Goal: Task Accomplishment & Management: Manage account settings

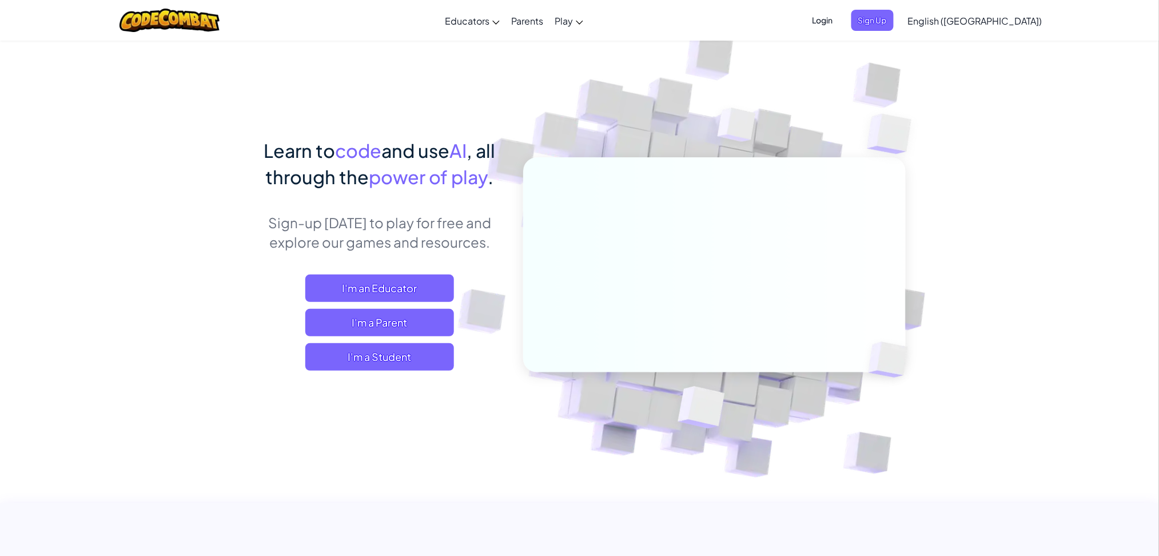
click at [840, 23] on span "Login" at bounding box center [823, 20] width 34 height 21
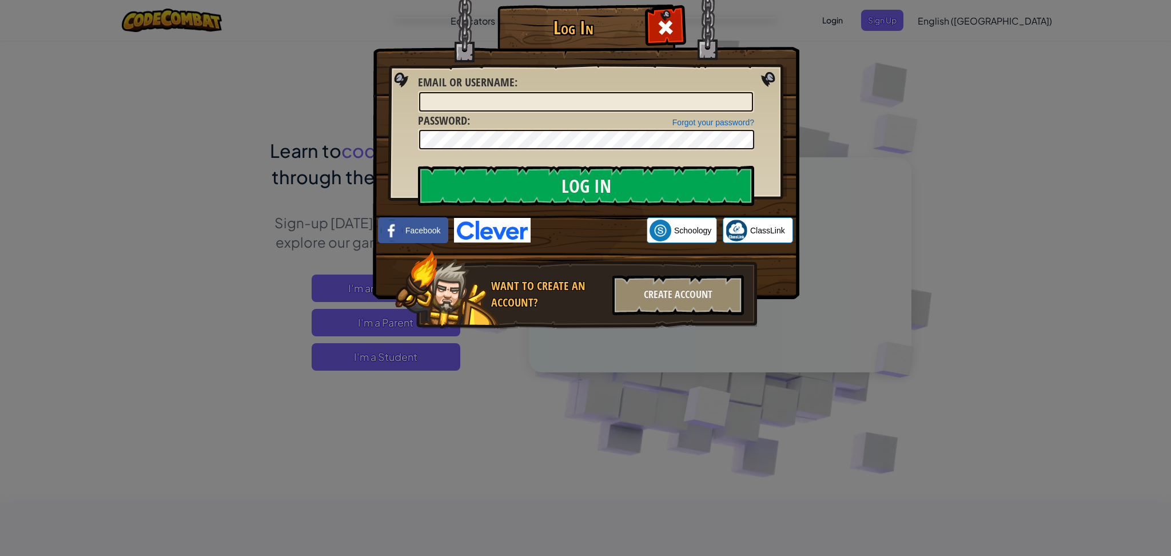
click at [565, 116] on div "Forgot your password? Password :" at bounding box center [586, 132] width 336 height 38
click at [570, 110] on div at bounding box center [586, 102] width 336 height 22
click at [572, 97] on input "Email or Username :" at bounding box center [586, 101] width 334 height 19
type input "OliverMCW"
click at [418, 166] on input "Log In" at bounding box center [586, 186] width 336 height 40
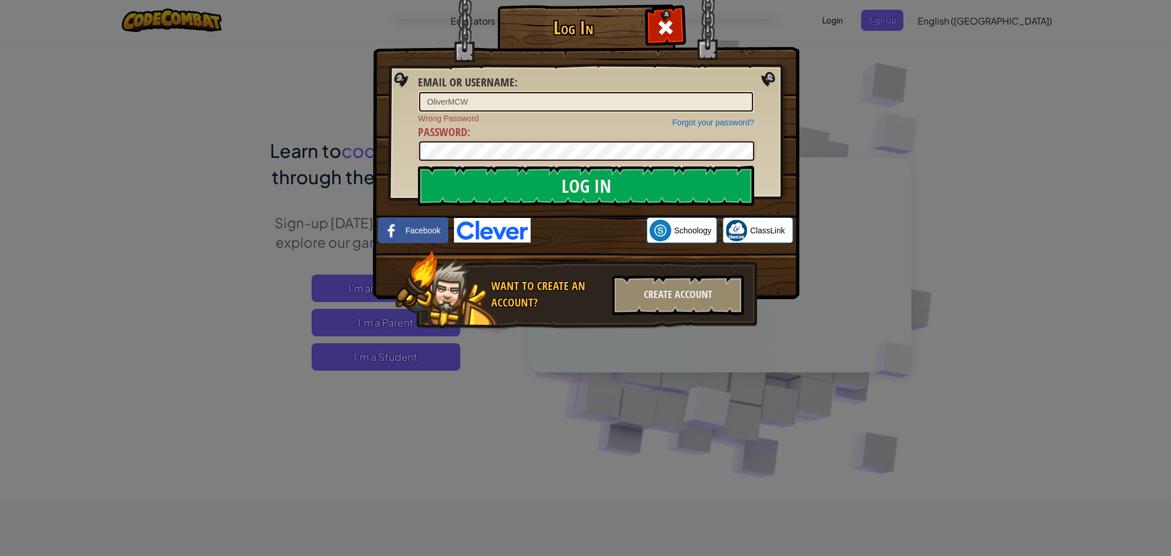
click at [418, 166] on input "Log In" at bounding box center [586, 186] width 336 height 40
